Goal: Navigation & Orientation: Find specific page/section

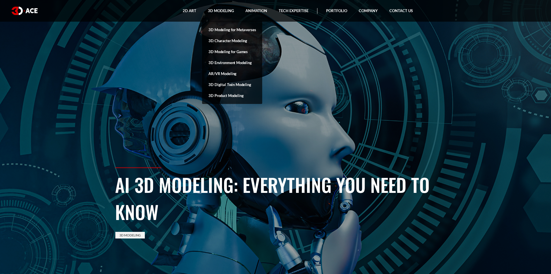
click at [219, 40] on link "3D Character Modeling" at bounding box center [232, 40] width 60 height 11
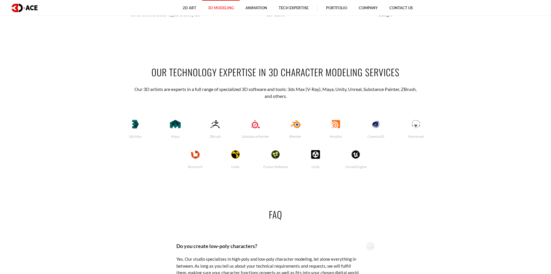
scroll to position [1441, 0]
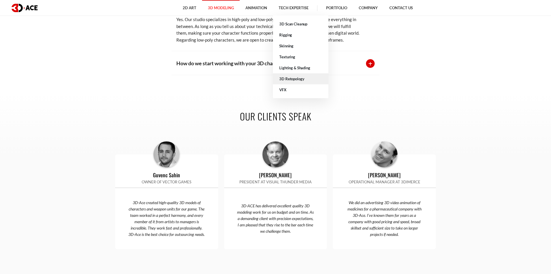
click at [291, 77] on link "3D Retopology" at bounding box center [300, 78] width 55 height 11
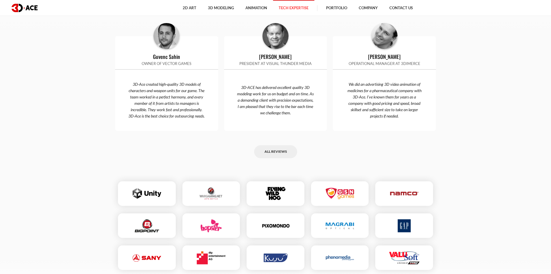
scroll to position [1839, 0]
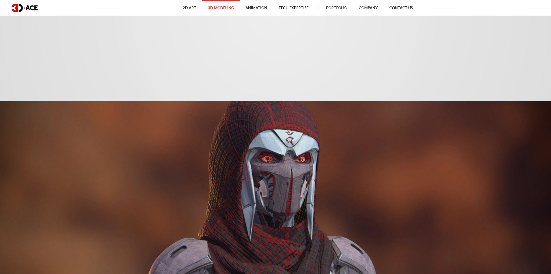
scroll to position [1441, 0]
